Goal: Navigation & Orientation: Find specific page/section

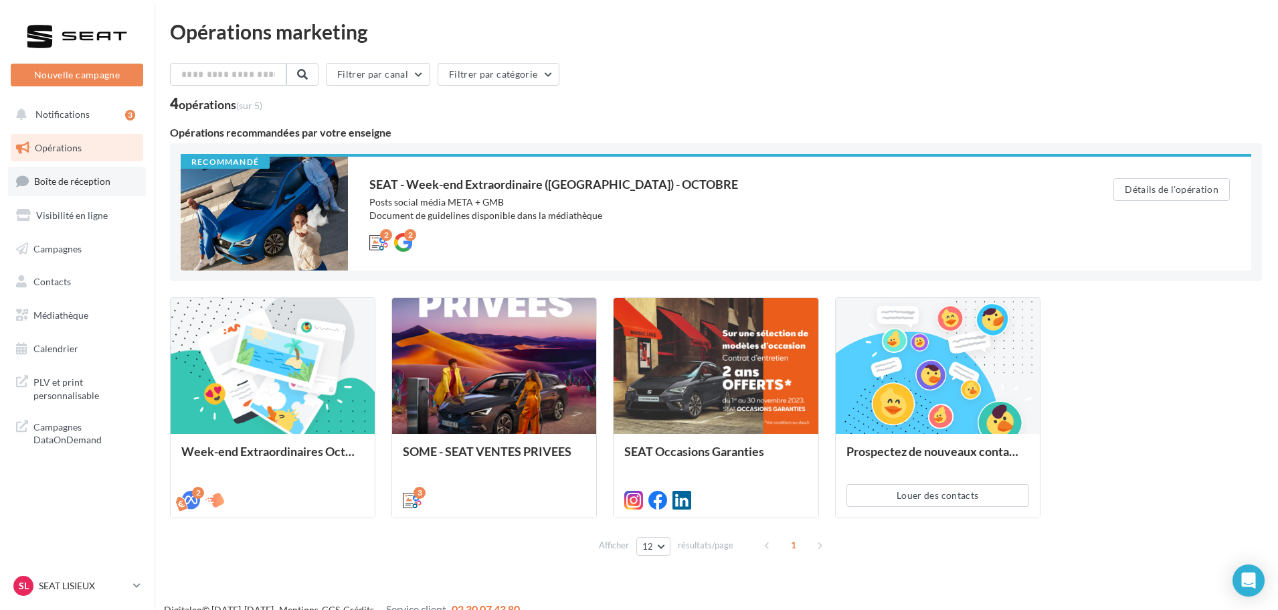
click at [80, 180] on span "Boîte de réception" at bounding box center [72, 180] width 76 height 11
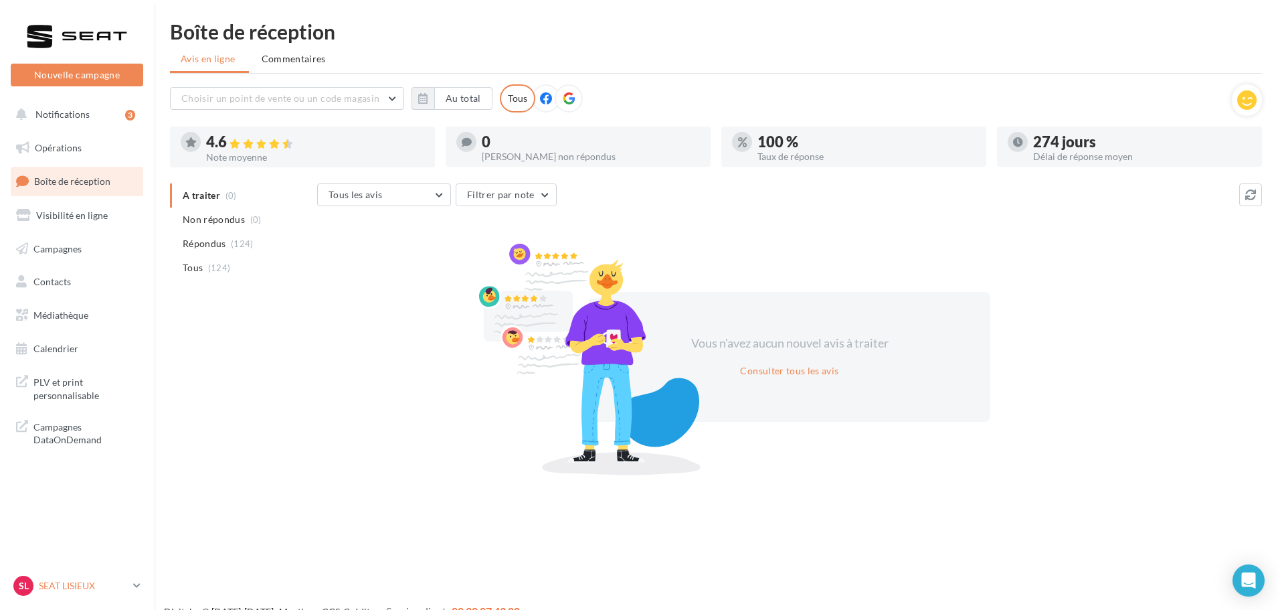
click at [103, 585] on p "SEAT LISIEUX" at bounding box center [83, 585] width 89 height 13
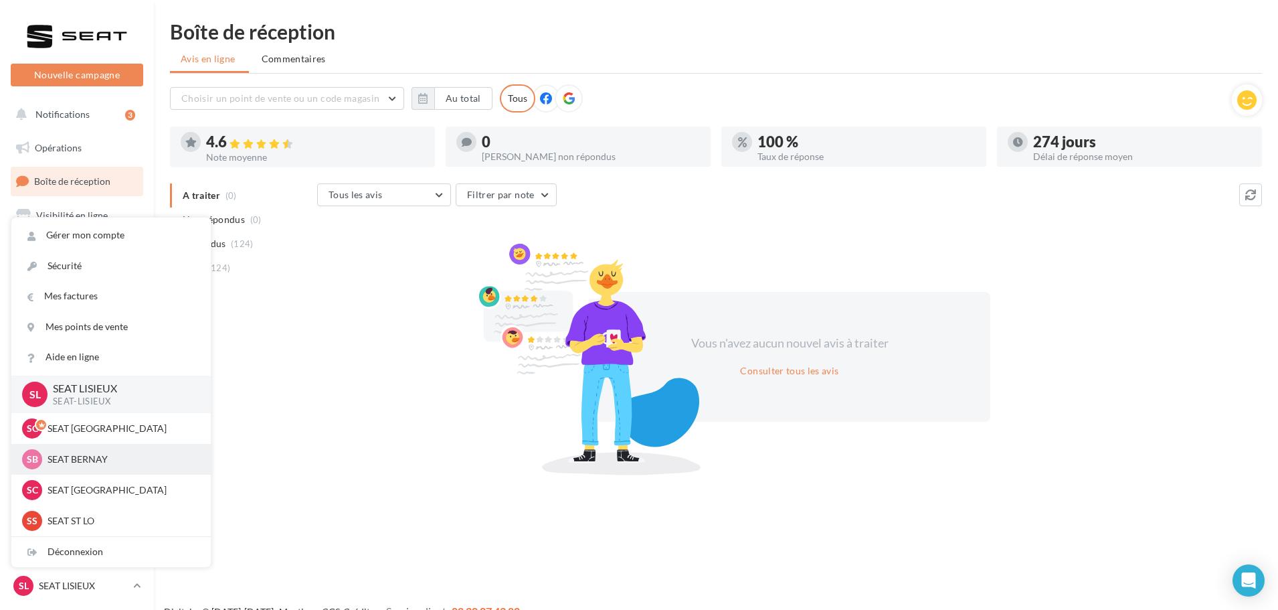
click at [84, 455] on p "SEAT BERNAY" at bounding box center [121, 458] width 147 height 13
